Goal: Task Accomplishment & Management: Manage account settings

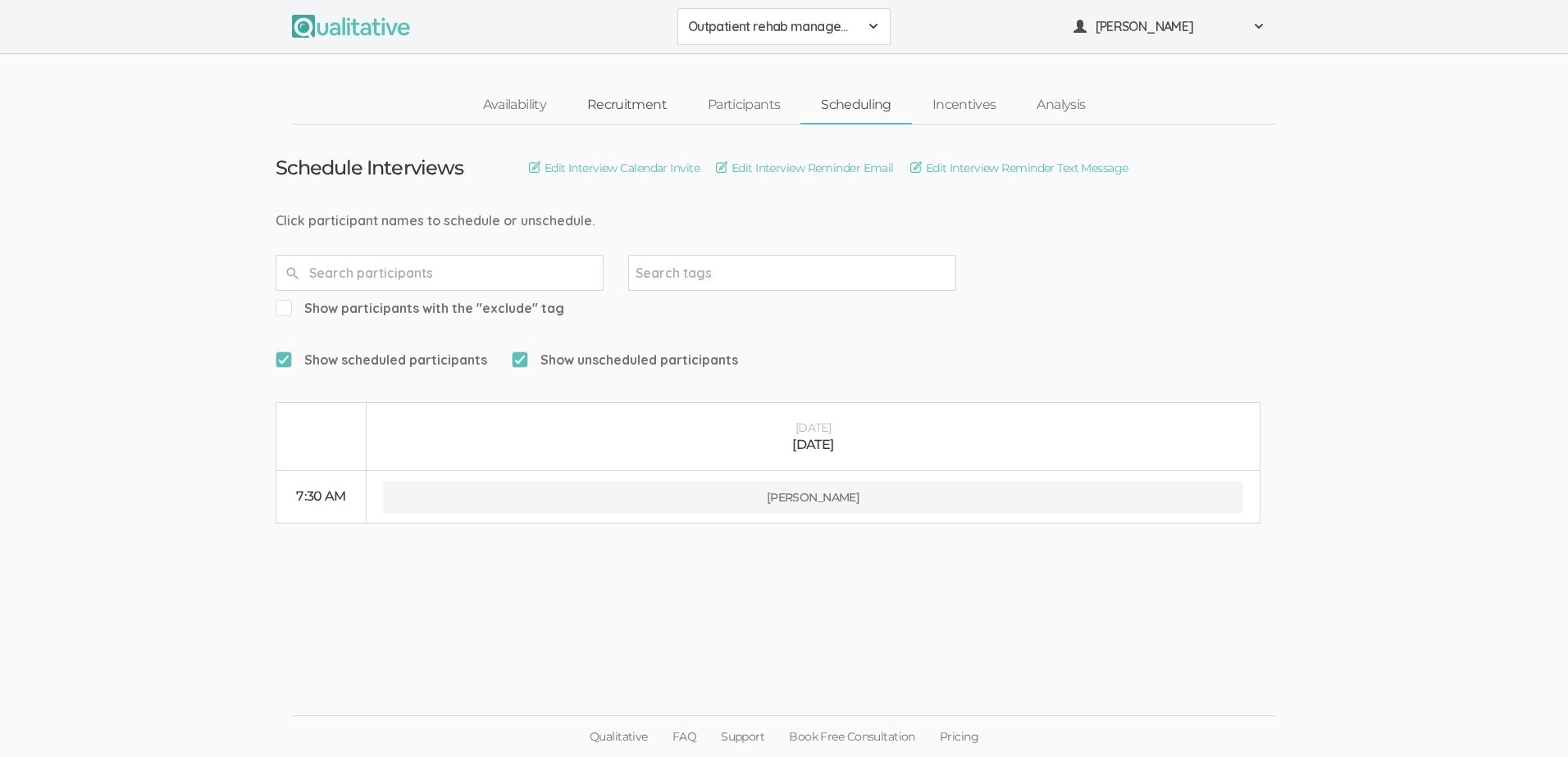
click at [642, 107] on link "Recruitment" at bounding box center [627, 105] width 121 height 35
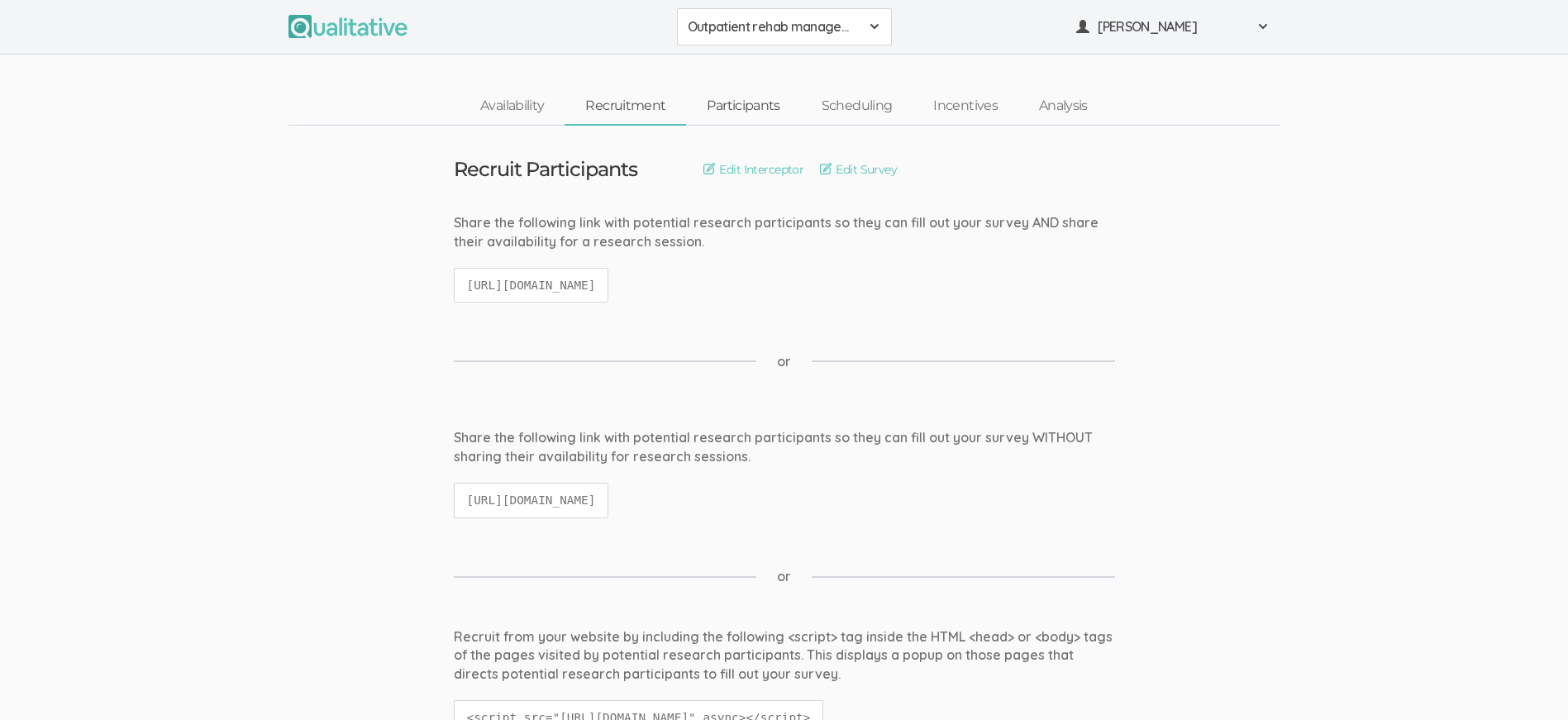
click at [745, 108] on link "Participants" at bounding box center [743, 106] width 114 height 35
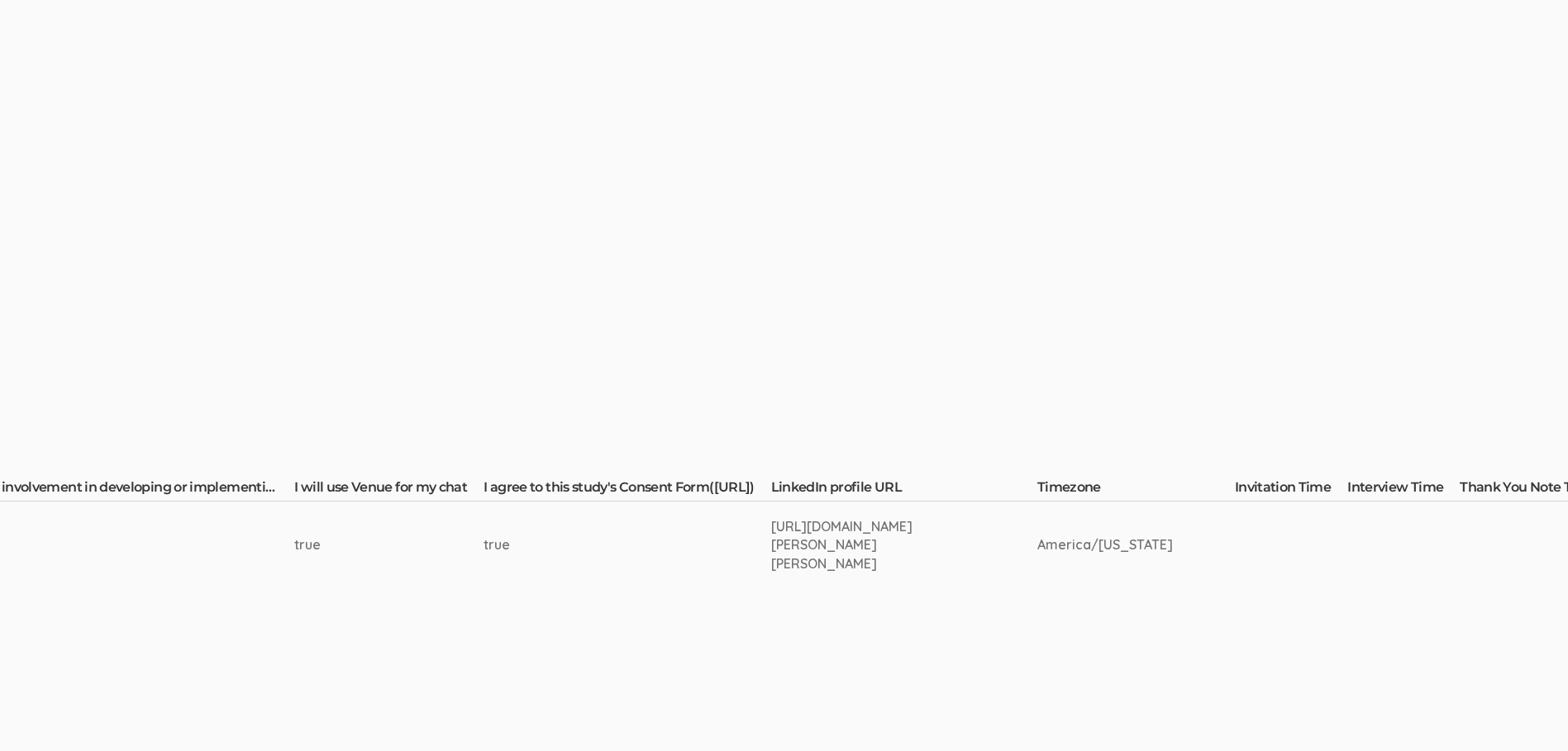
scroll to position [0, 2330]
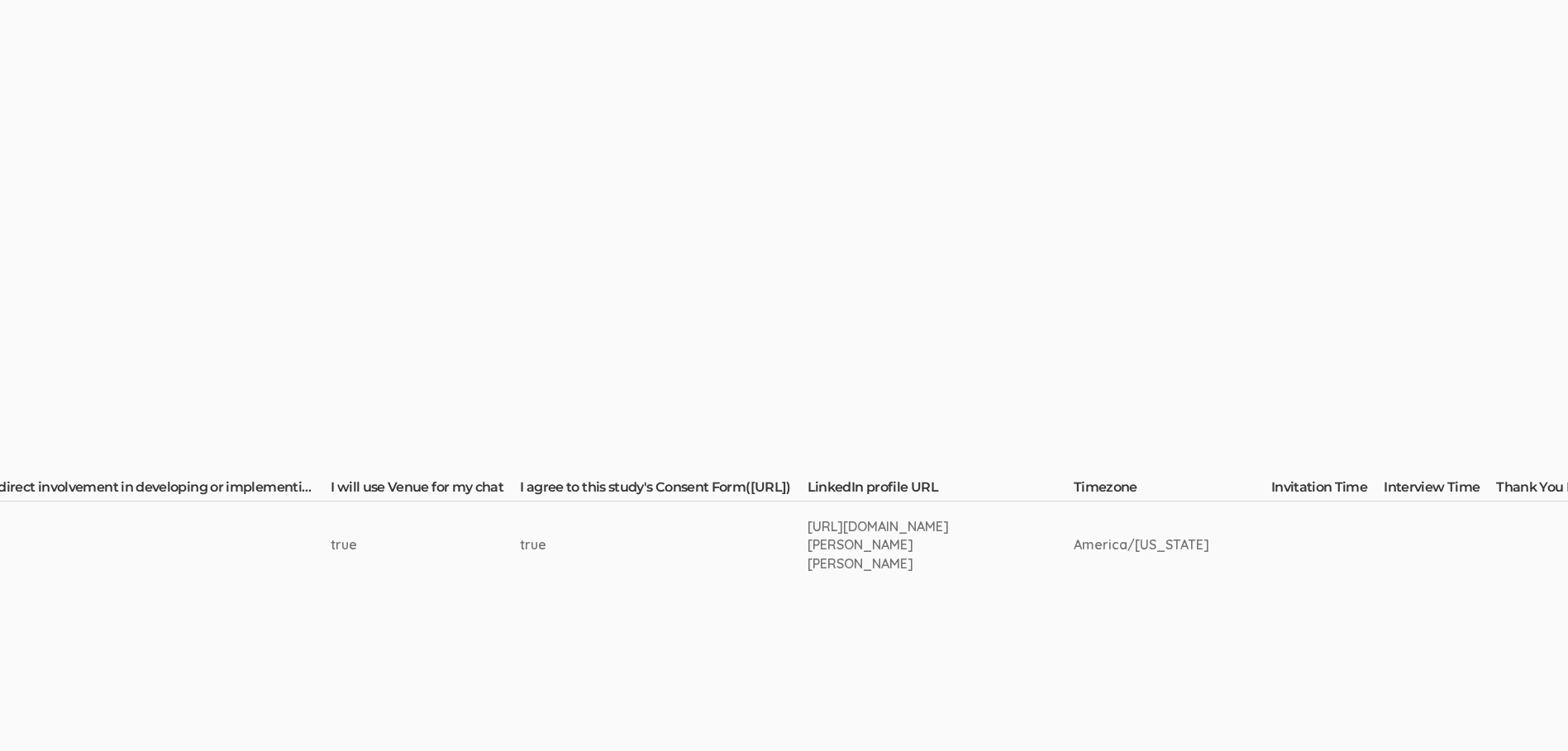
drag, startPoint x: 925, startPoint y: 558, endPoint x: 802, endPoint y: 536, distance: 125.0
drag, startPoint x: 802, startPoint y: 536, endPoint x: 829, endPoint y: 546, distance: 28.8
copy tr "[URL][DOMAIN_NAME][PERSON_NAME][PERSON_NAME]"
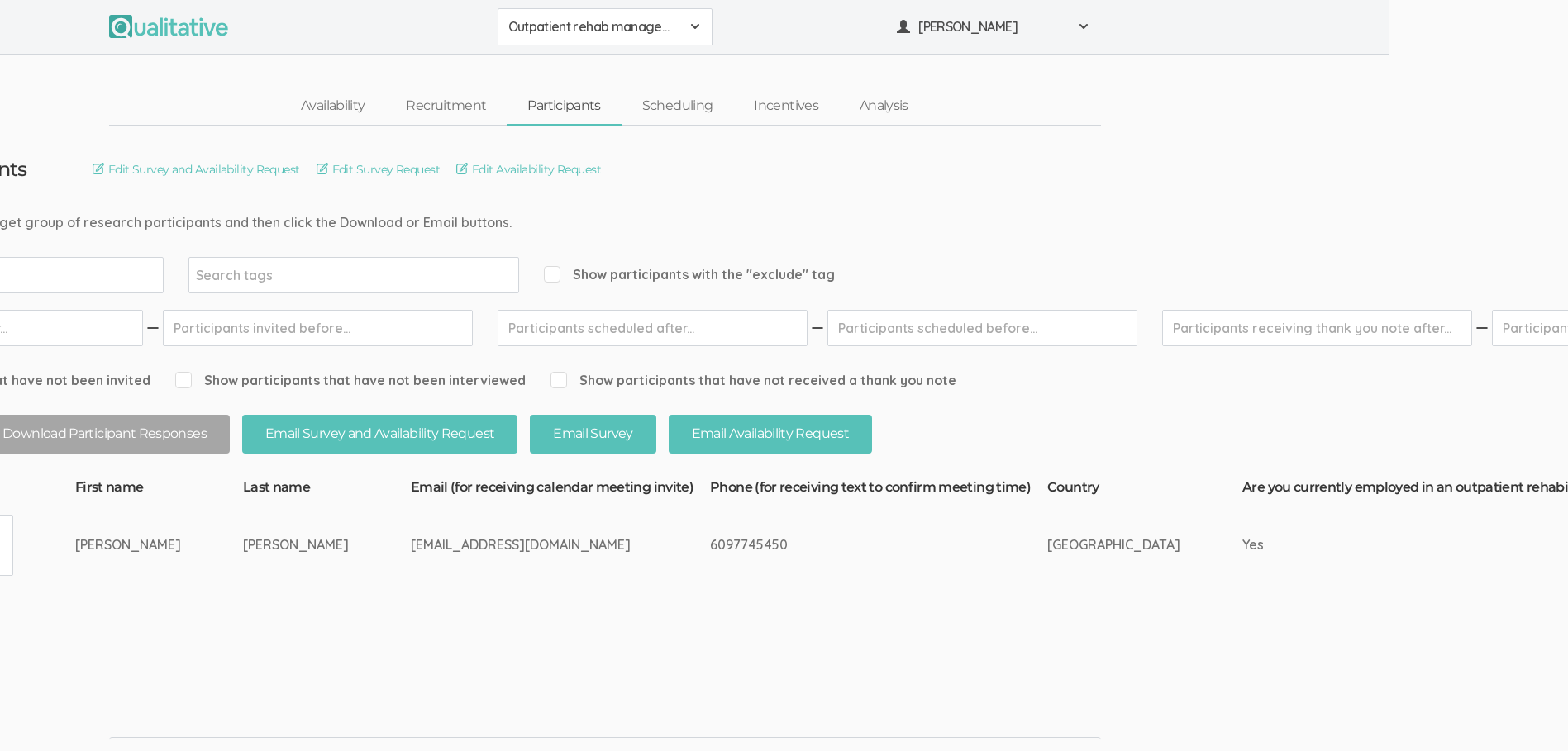
scroll to position [0, 177]
click at [676, 103] on link "Scheduling" at bounding box center [681, 106] width 112 height 35
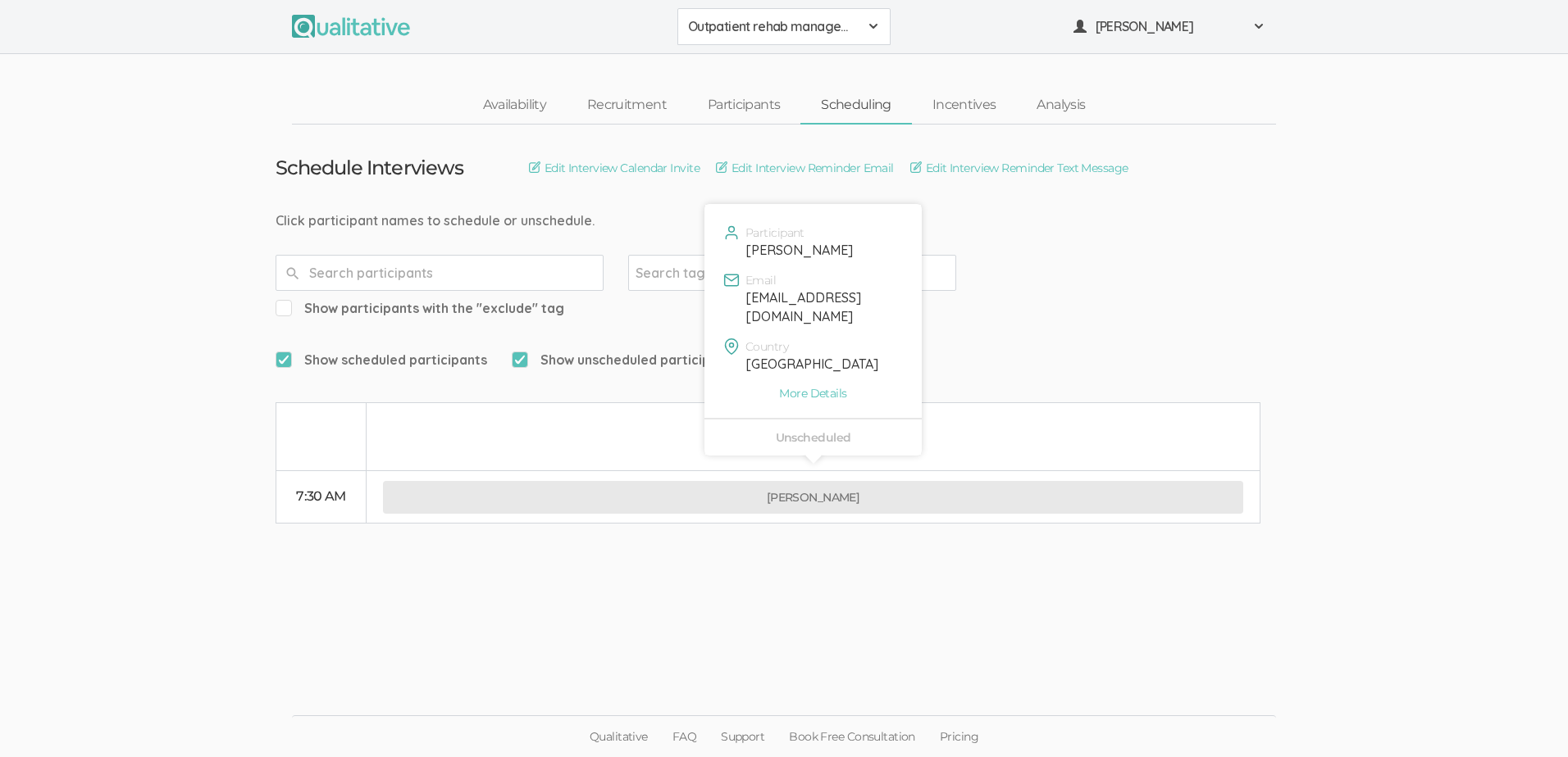
click at [741, 482] on button "[PERSON_NAME]" at bounding box center [813, 498] width 860 height 33
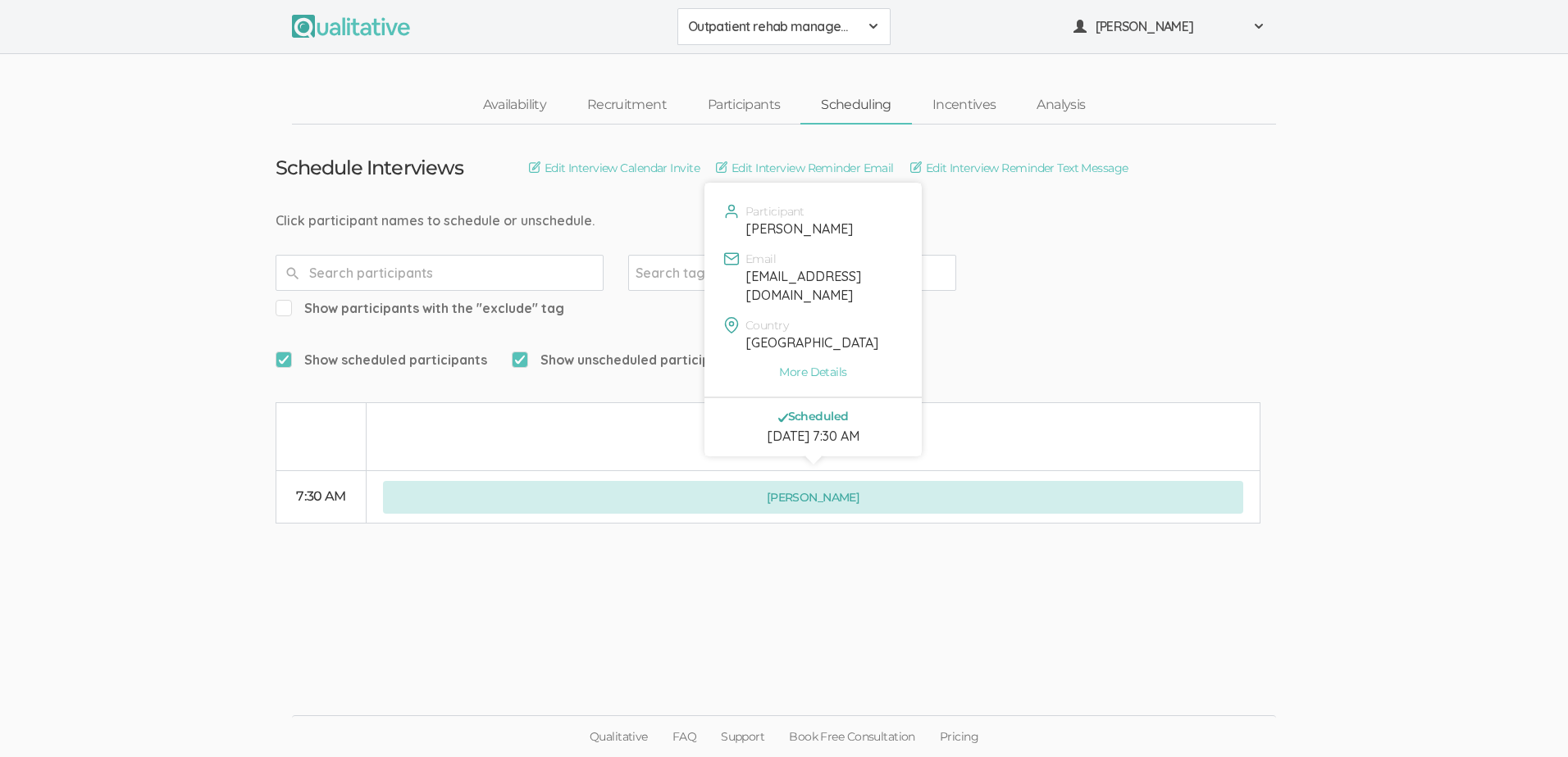
click at [825, 482] on button "[PERSON_NAME]" at bounding box center [813, 498] width 860 height 33
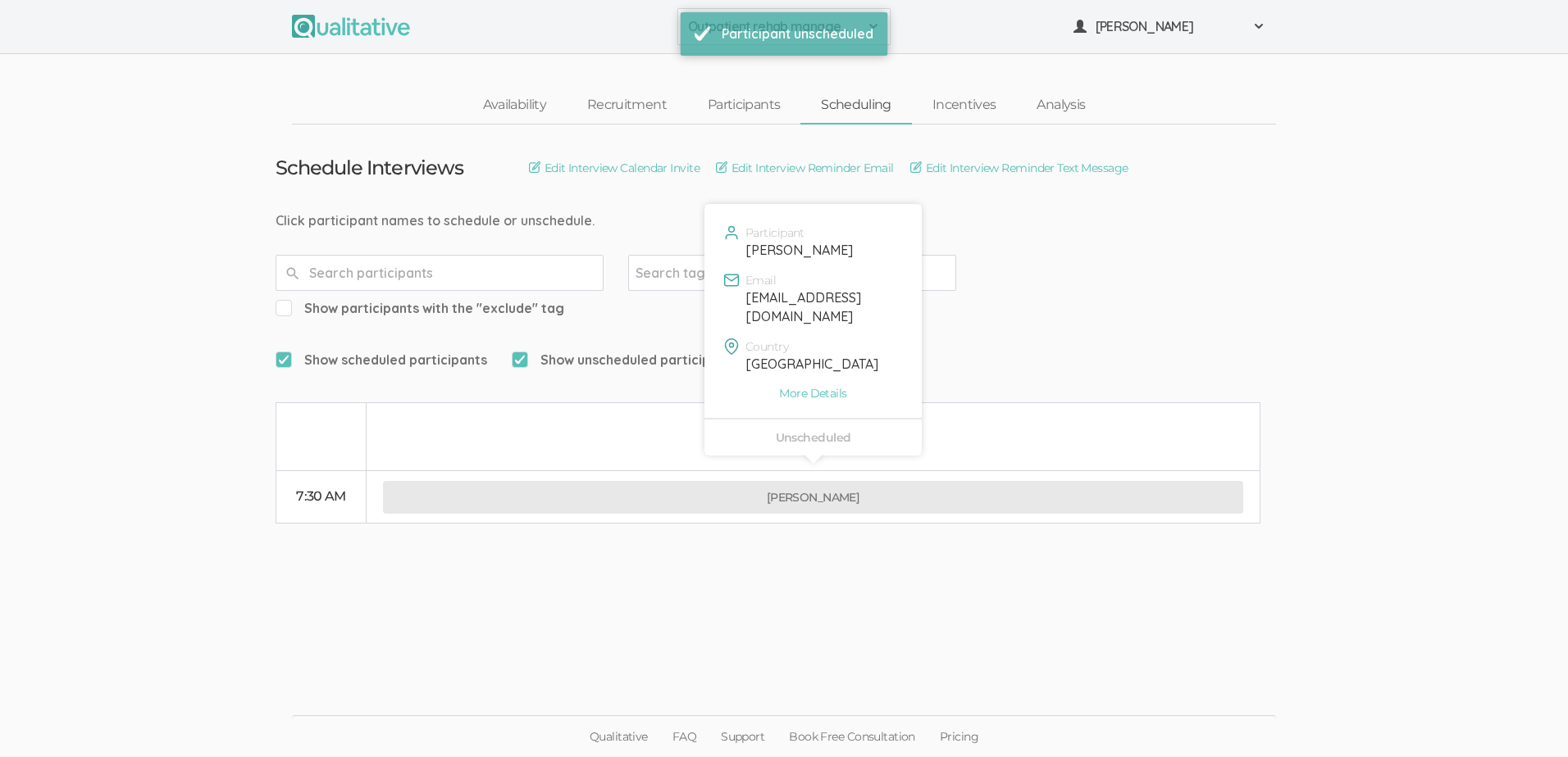
click at [817, 482] on button "[PERSON_NAME]" at bounding box center [813, 498] width 860 height 33
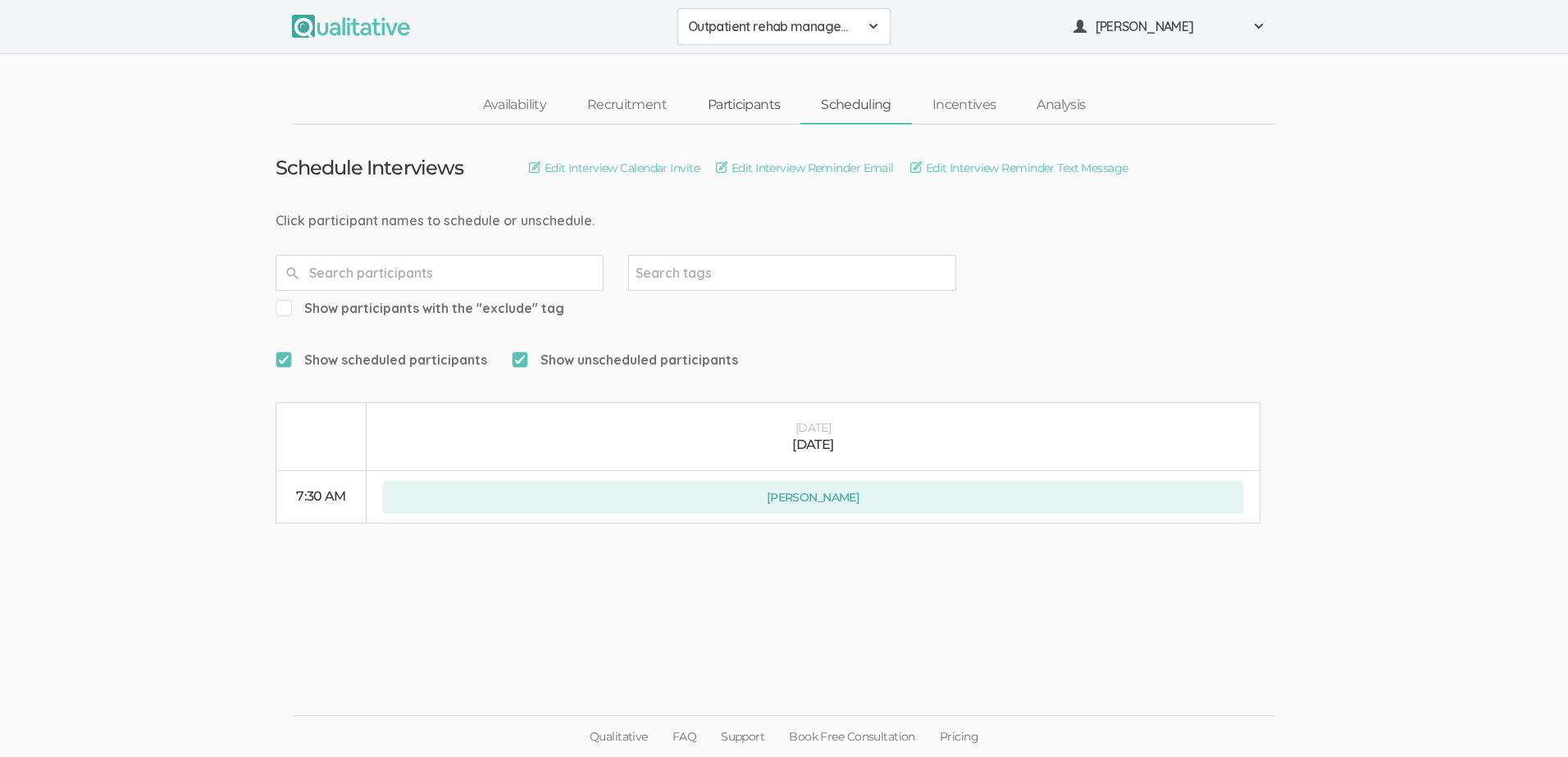
click at [748, 104] on link "Participants" at bounding box center [744, 105] width 113 height 35
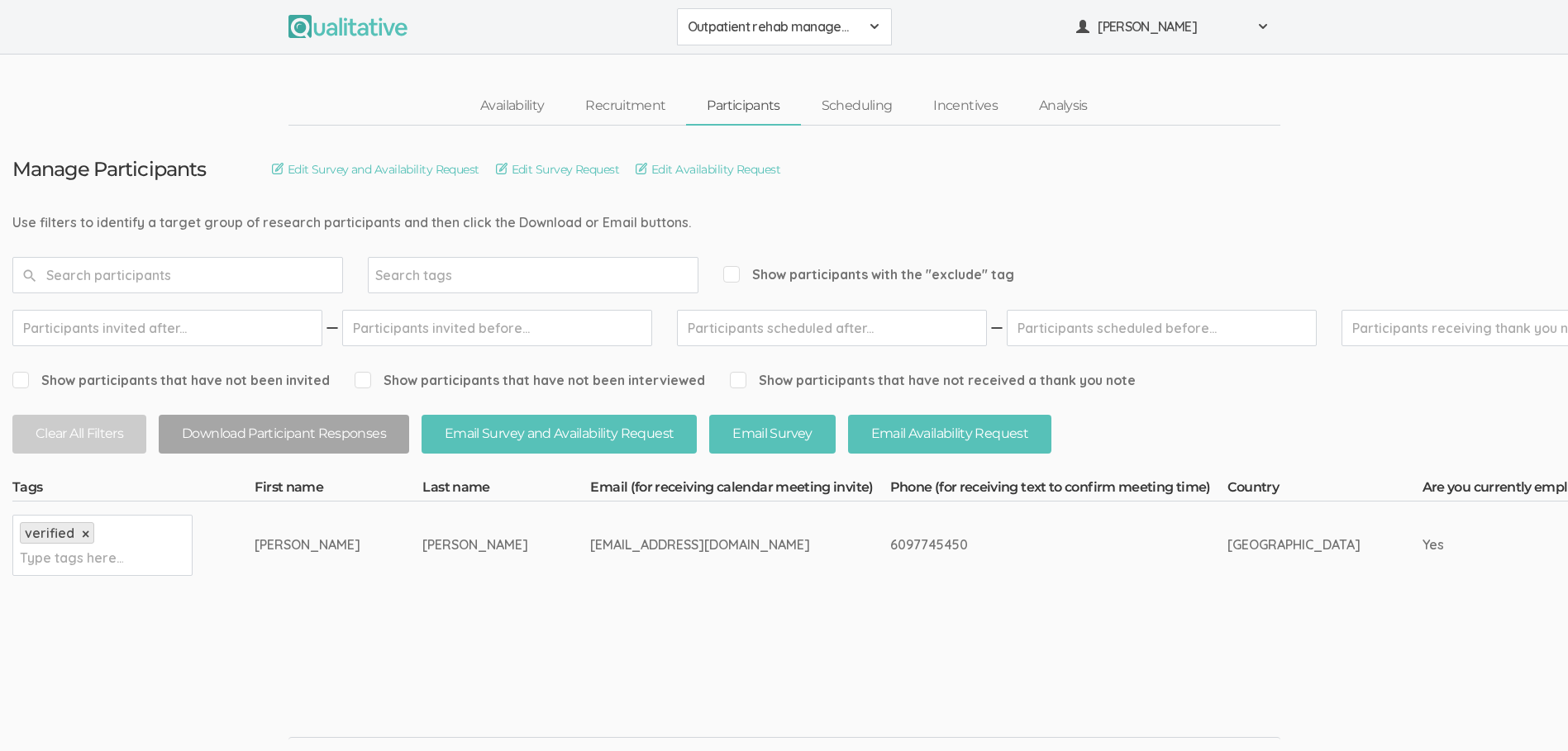
drag, startPoint x: 829, startPoint y: 548, endPoint x: 756, endPoint y: 548, distance: 73.0
click at [890, 548] on div "6097745450" at bounding box center [1027, 545] width 275 height 19
click at [890, 546] on div "6097745450" at bounding box center [1027, 545] width 275 height 19
drag, startPoint x: 818, startPoint y: 545, endPoint x: 741, endPoint y: 551, distance: 77.2
click at [890, 551] on div "6097745450" at bounding box center [1027, 545] width 275 height 19
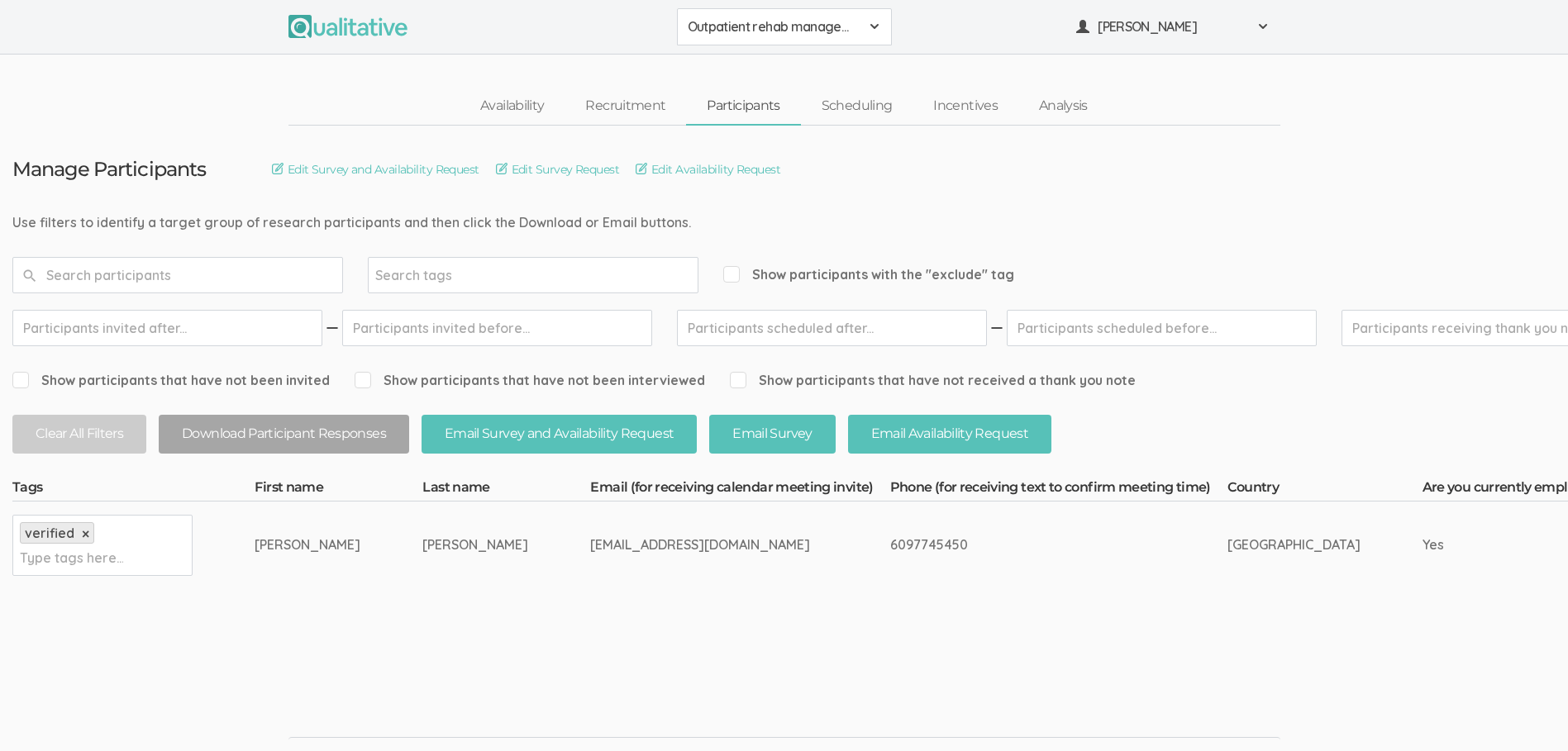
copy div "6097745450"
click at [841, 108] on link "Scheduling" at bounding box center [857, 106] width 112 height 35
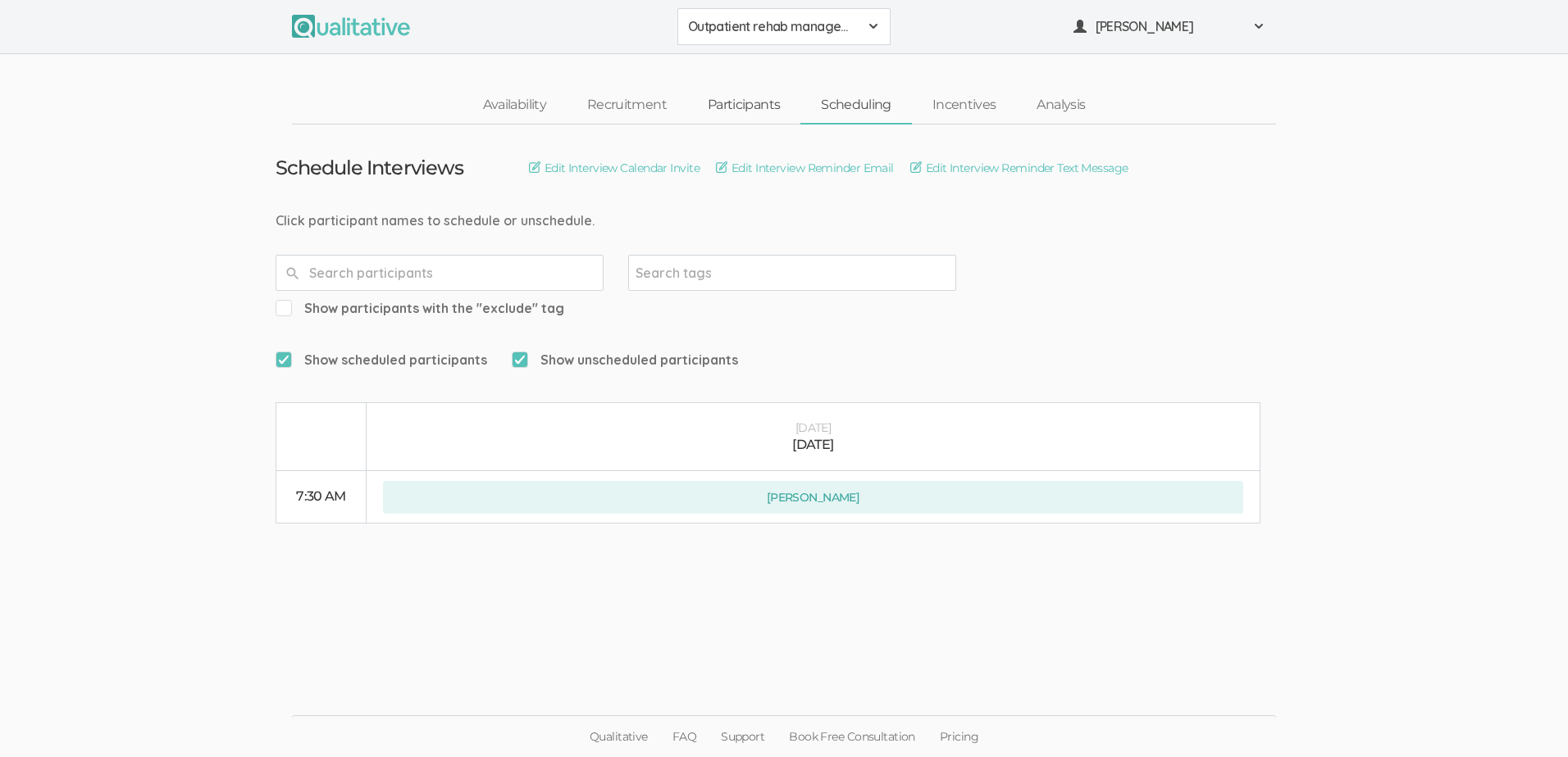
click at [737, 109] on link "Participants" at bounding box center [744, 105] width 113 height 35
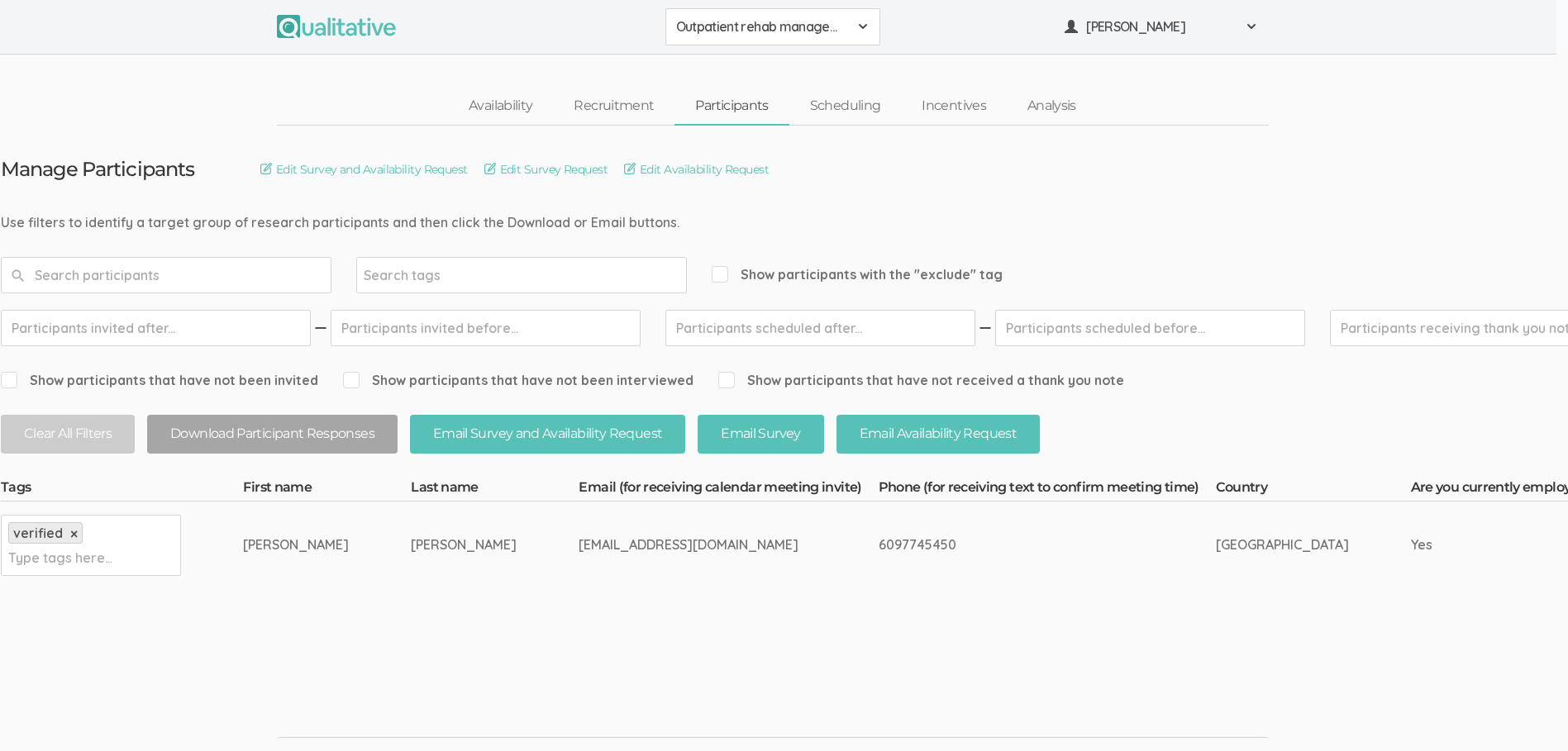
scroll to position [0, 76]
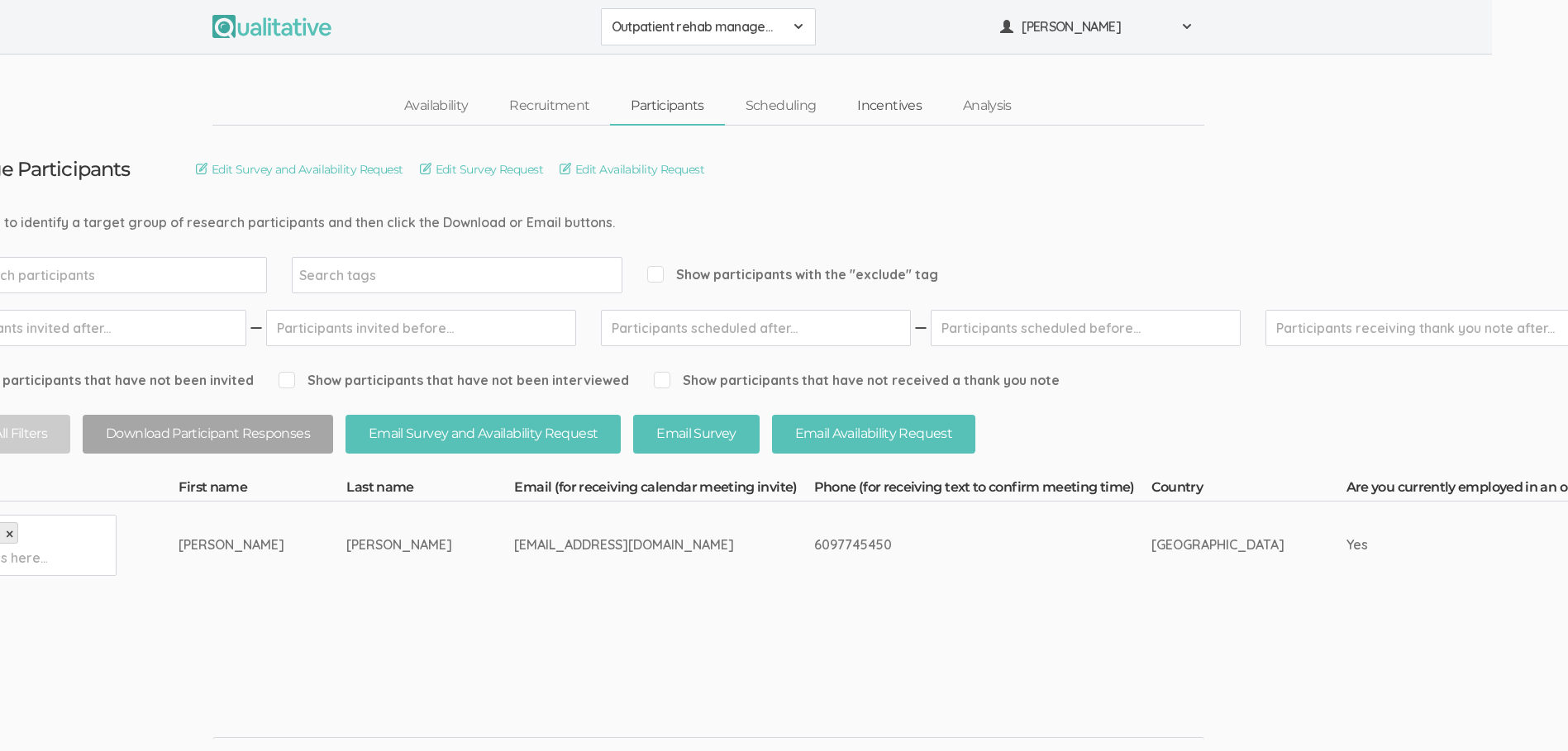
click at [869, 107] on link "Incentives" at bounding box center [889, 106] width 106 height 35
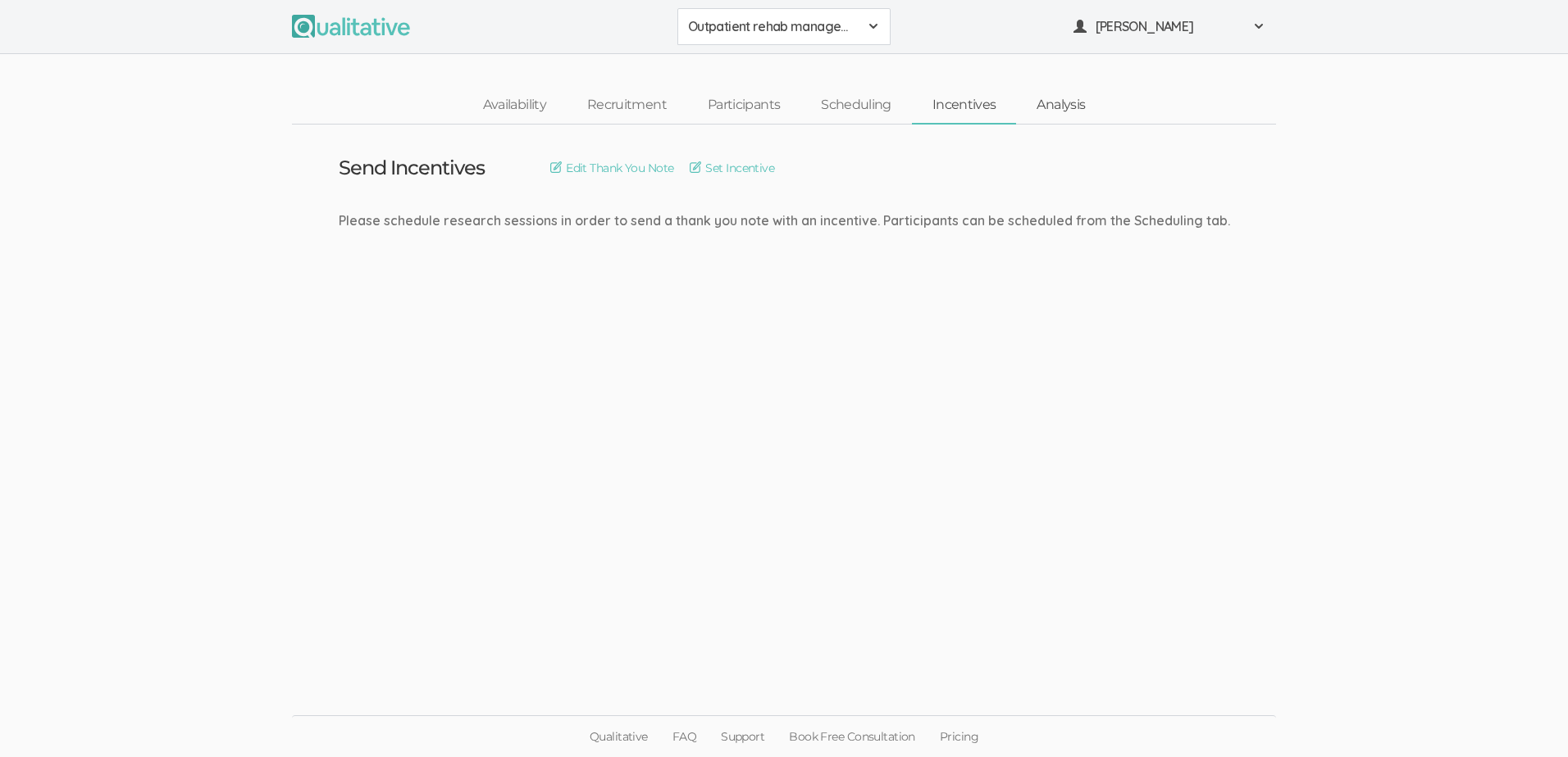
click at [1055, 101] on link "Analysis" at bounding box center [1060, 105] width 89 height 35
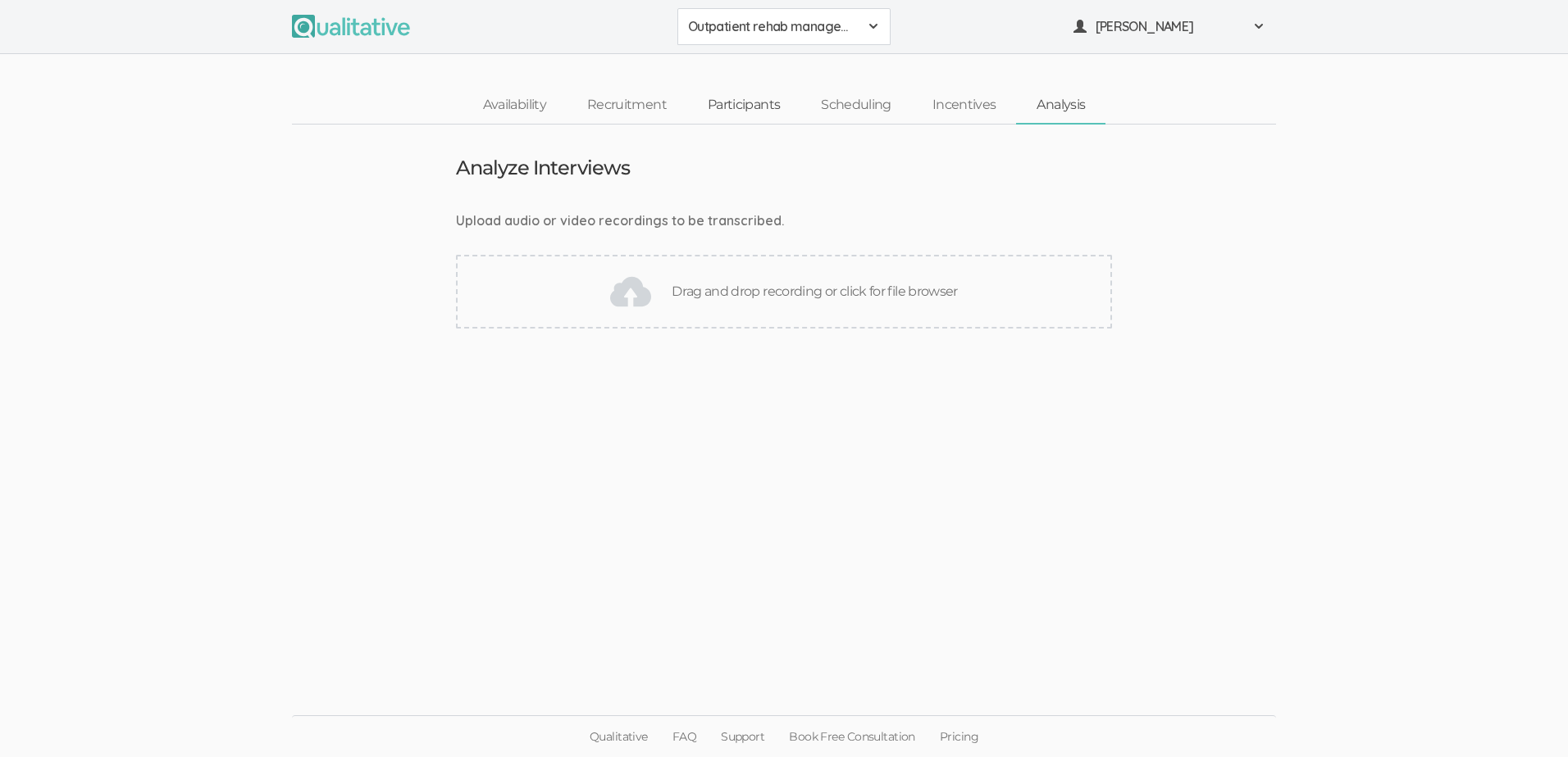
click at [752, 108] on link "Participants" at bounding box center [744, 105] width 113 height 35
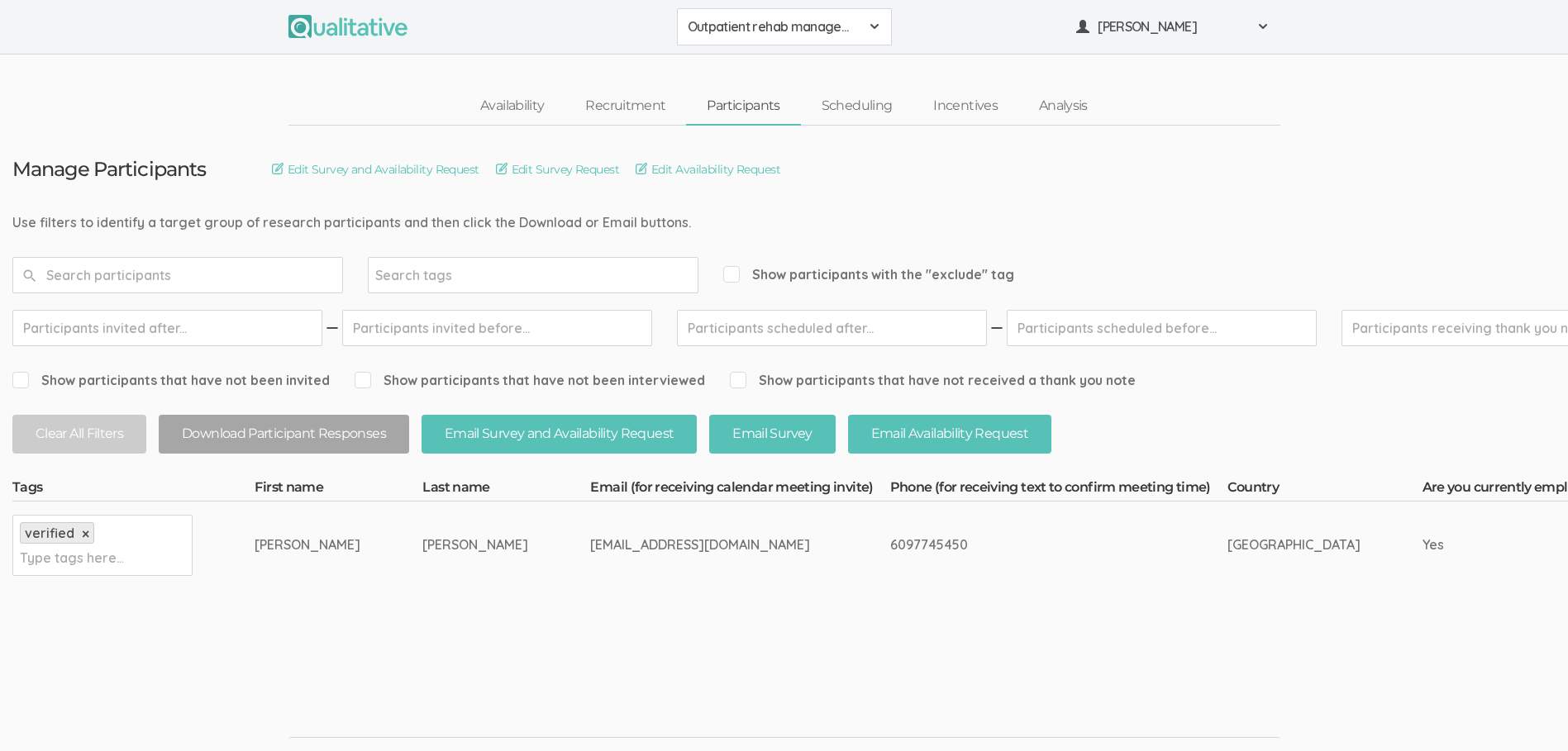
drag, startPoint x: 598, startPoint y: 548, endPoint x: 436, endPoint y: 544, distance: 162.0
copy tr "[EMAIL_ADDRESS][DOMAIN_NAME]"
